Goal: Find specific page/section: Find specific page/section

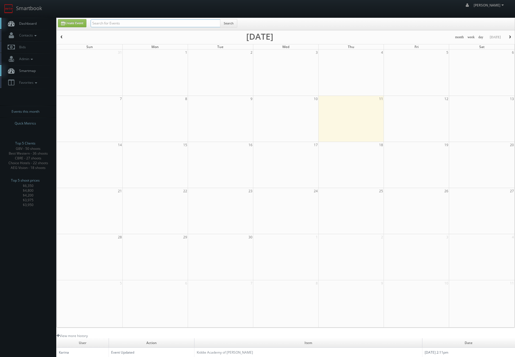
click at [148, 23] on input "text" at bounding box center [156, 23] width 130 height 8
type input "bridge"
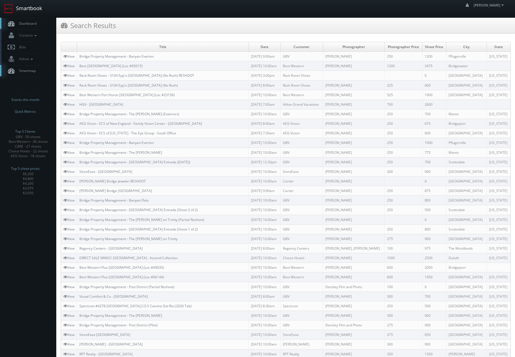
click at [33, 9] on link "Smartbook" at bounding box center [23, 8] width 46 height 17
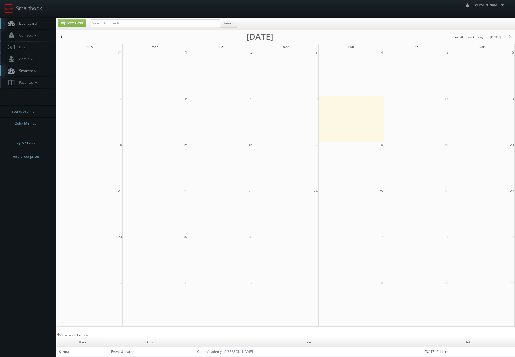
click at [106, 19] on div "Create Event Search" at bounding box center [286, 24] width 458 height 12
click at [103, 23] on input "text" at bounding box center [156, 23] width 130 height 8
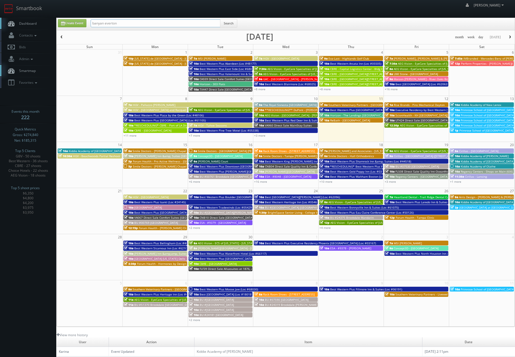
type input "banyan everton"
